Goal: Task Accomplishment & Management: Manage account settings

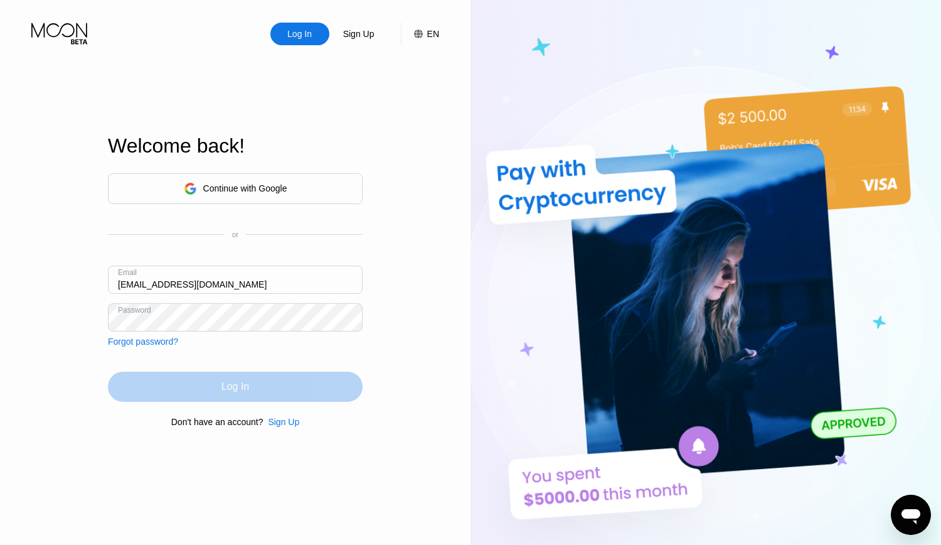
click at [225, 382] on div "Log In" at bounding box center [235, 386] width 28 height 13
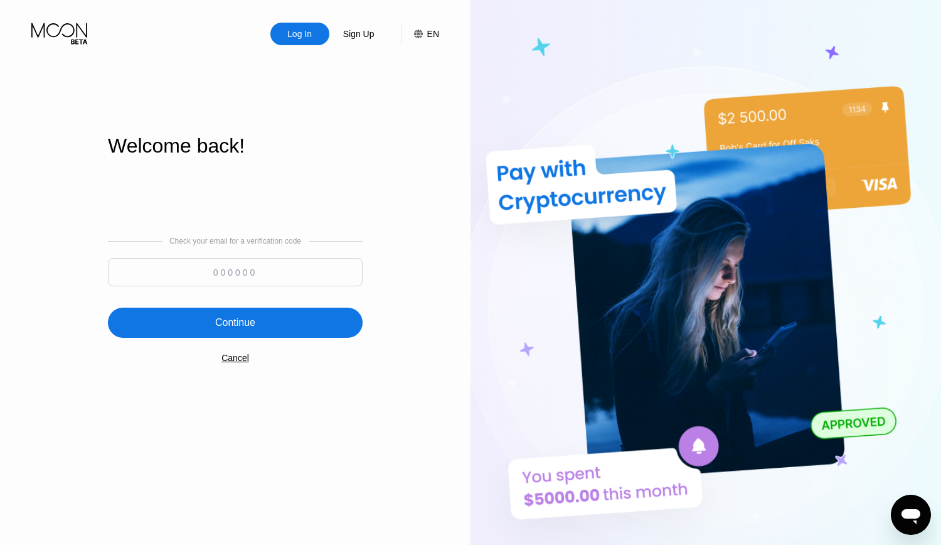
click at [249, 271] on input at bounding box center [235, 272] width 255 height 28
paste input "275671"
type input "275671"
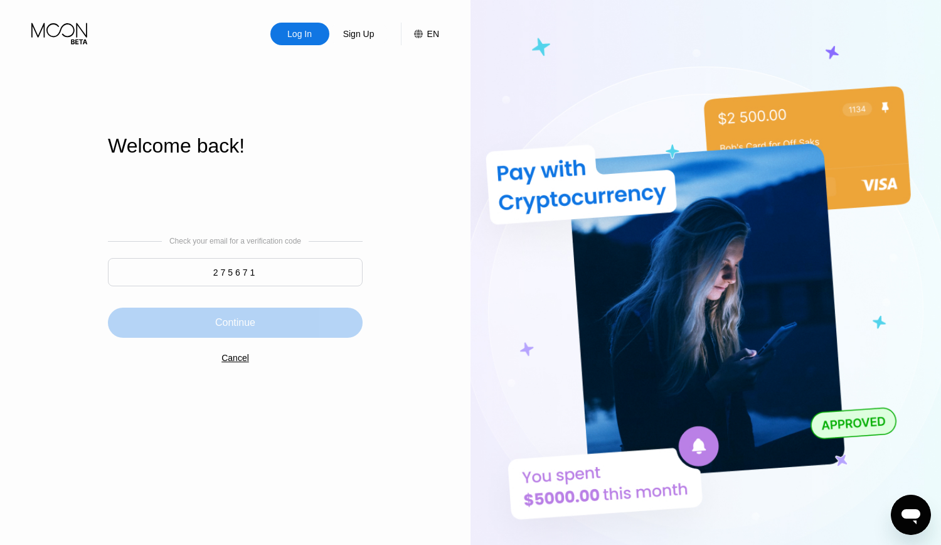
click at [250, 327] on div "Continue" at bounding box center [235, 322] width 40 height 13
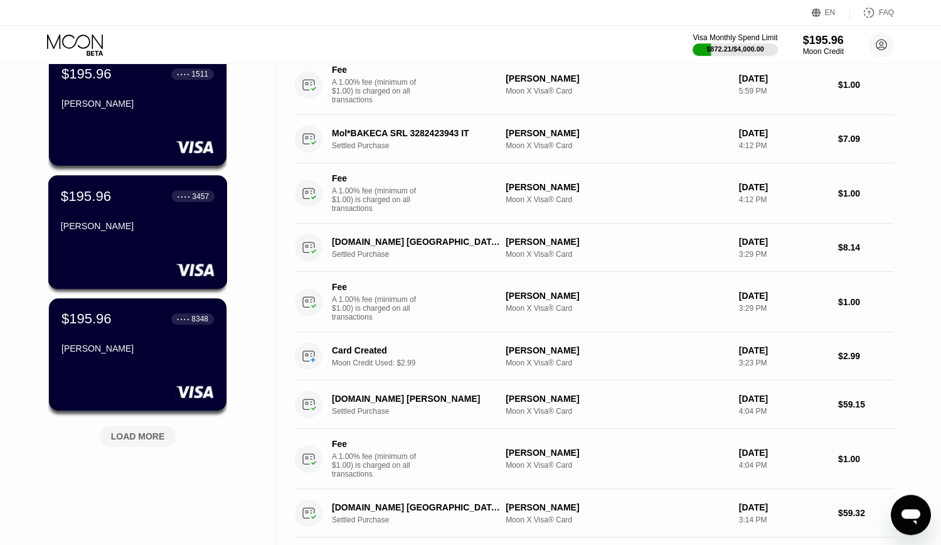
scroll to position [407, 0]
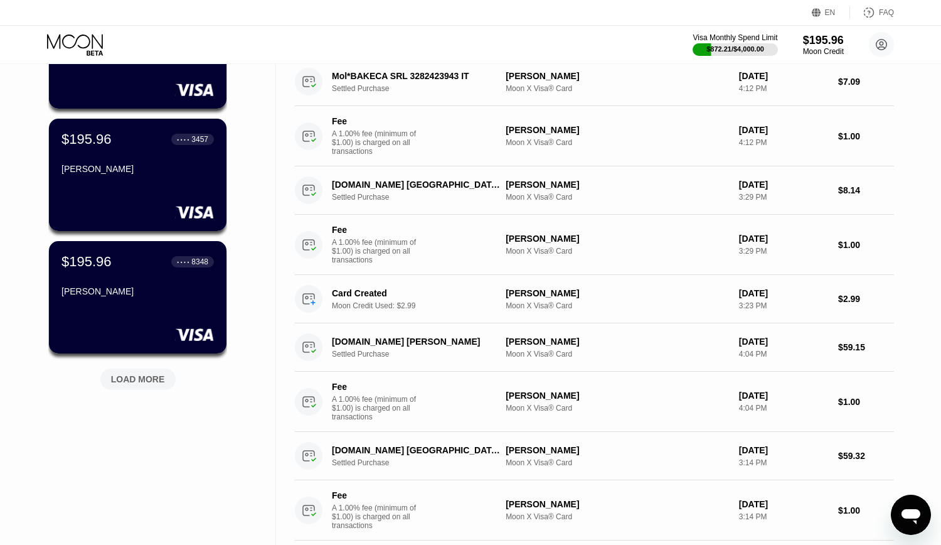
click at [152, 385] on div "LOAD MORE" at bounding box center [138, 378] width 54 height 11
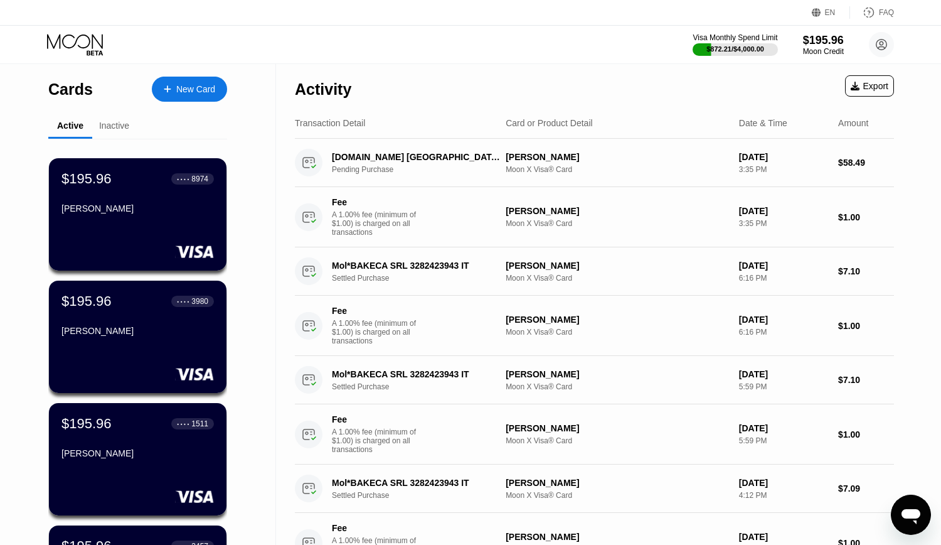
scroll to position [0, 0]
click at [575, 48] on div "Visa Monthly Spend Limit $872.21 / $4,000.00 $195.96 Moon Credit [EMAIL_ADDRESS…" at bounding box center [470, 45] width 941 height 38
click at [83, 37] on icon at bounding box center [76, 45] width 58 height 22
click at [511, 68] on div "Activity Export" at bounding box center [594, 86] width 599 height 44
click at [467, 58] on div "Visa Monthly Spend Limit $872.21 / $4,000.00 $195.96 Moon Credit [EMAIL_ADDRESS…" at bounding box center [470, 45] width 941 height 38
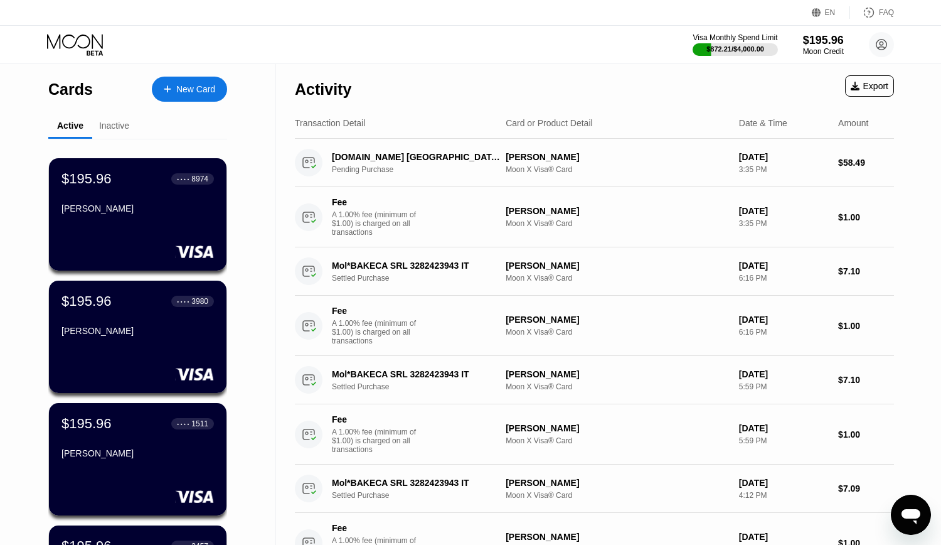
click at [465, 56] on div "Visa Monthly Spend Limit $872.21 / $4,000.00 $195.96 Moon Credit [EMAIL_ADDRESS…" at bounding box center [470, 45] width 941 height 38
click at [886, 50] on circle at bounding box center [881, 44] width 25 height 25
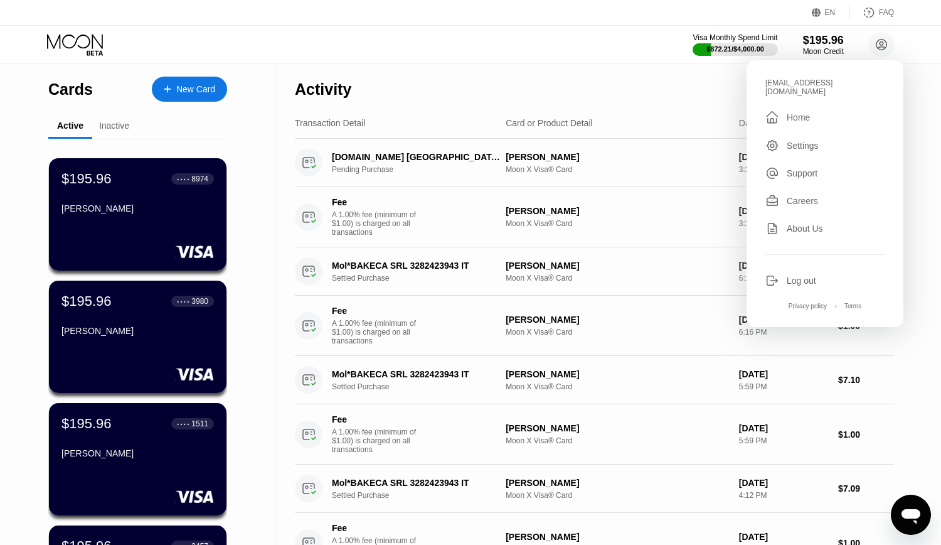
click at [812, 275] on div "Log out" at bounding box center [801, 280] width 29 height 10
